Goal: Navigation & Orientation: Find specific page/section

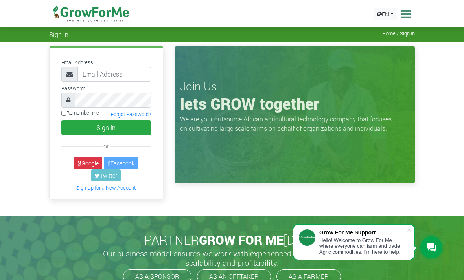
click at [410, 227] on span at bounding box center [409, 231] width 8 height 8
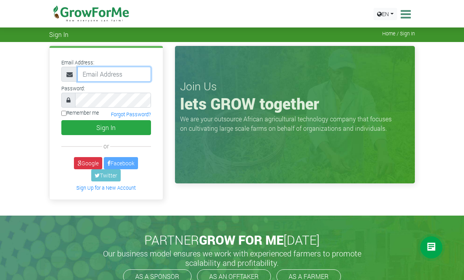
click at [94, 78] on input "email" at bounding box center [114, 74] width 74 height 15
type input "233241790365@growforme.com"
click at [106, 127] on button "Sign In" at bounding box center [106, 127] width 90 height 15
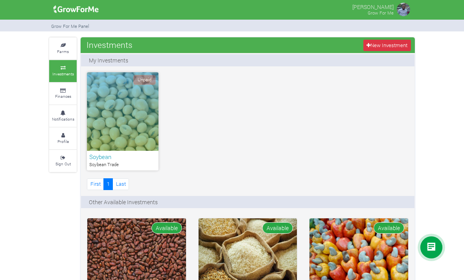
click at [58, 49] on small "Farms" at bounding box center [63, 52] width 12 height 6
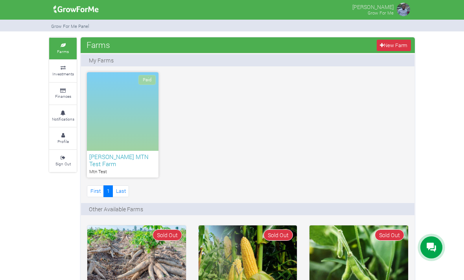
click at [50, 73] on link "Investments" at bounding box center [63, 71] width 28 height 22
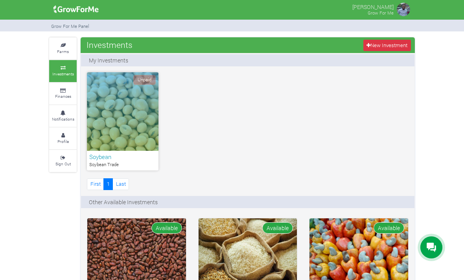
click at [62, 95] on small "Finances" at bounding box center [63, 97] width 16 height 6
